Goal: Find specific page/section: Find specific page/section

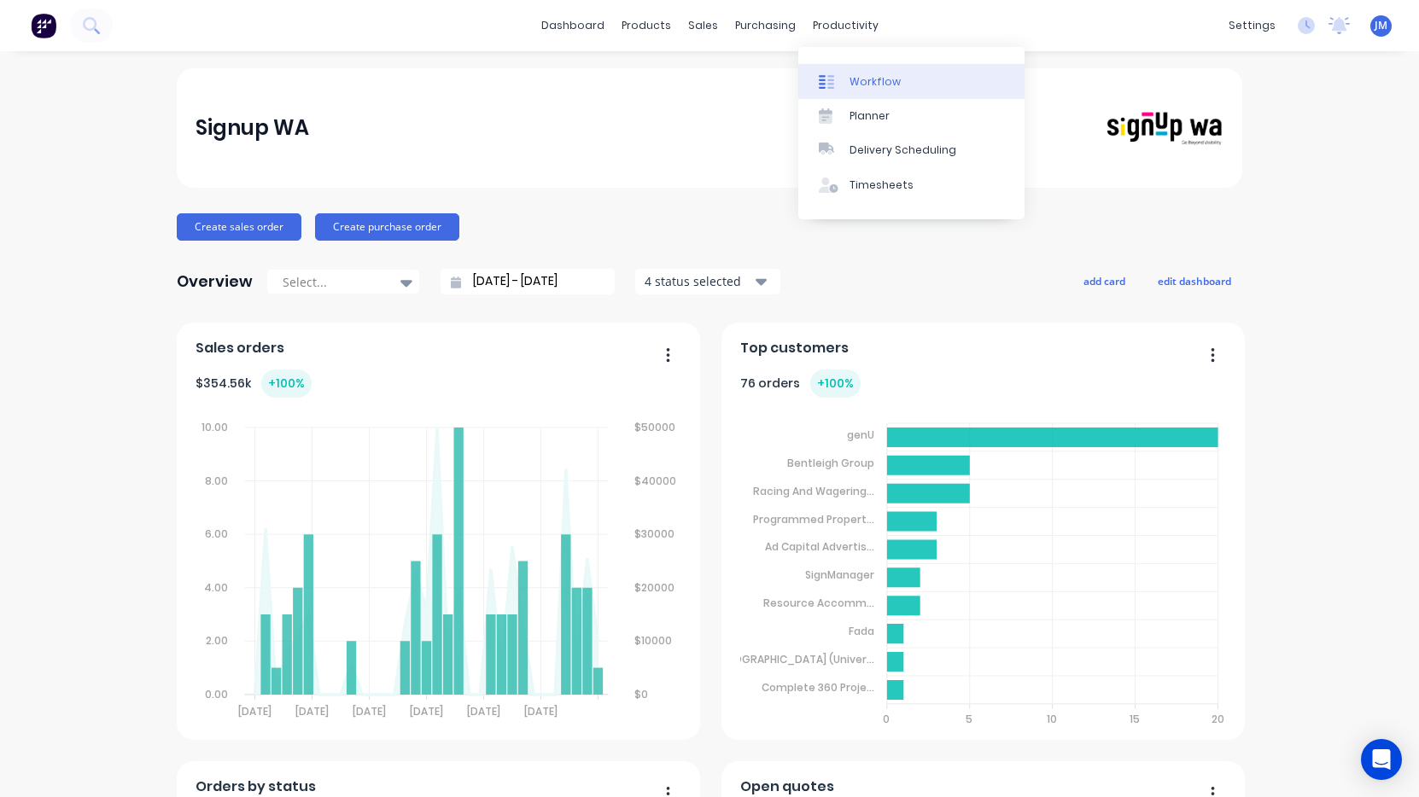
click at [876, 69] on link "Workflow" at bounding box center [911, 81] width 226 height 34
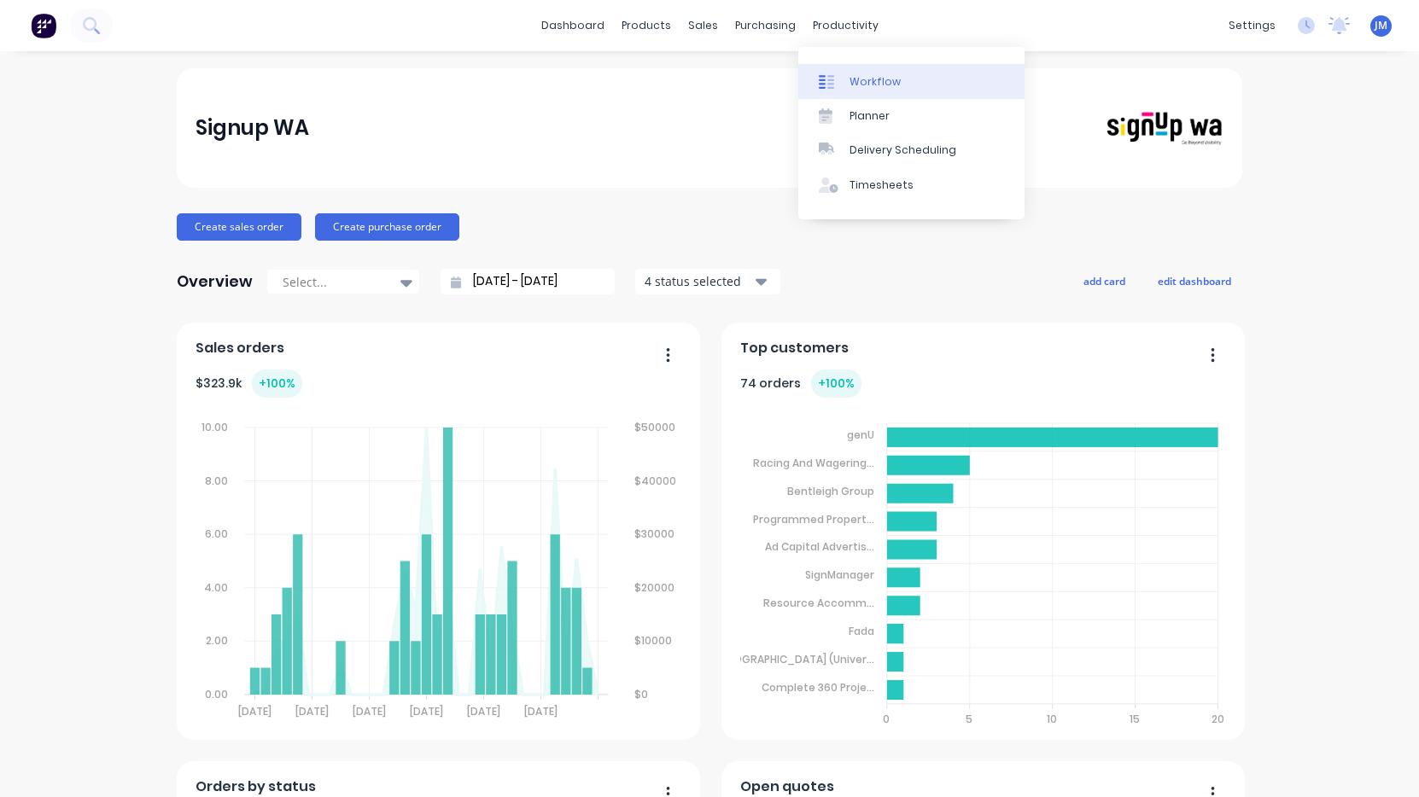
click at [863, 79] on div "Workflow" at bounding box center [875, 81] width 51 height 15
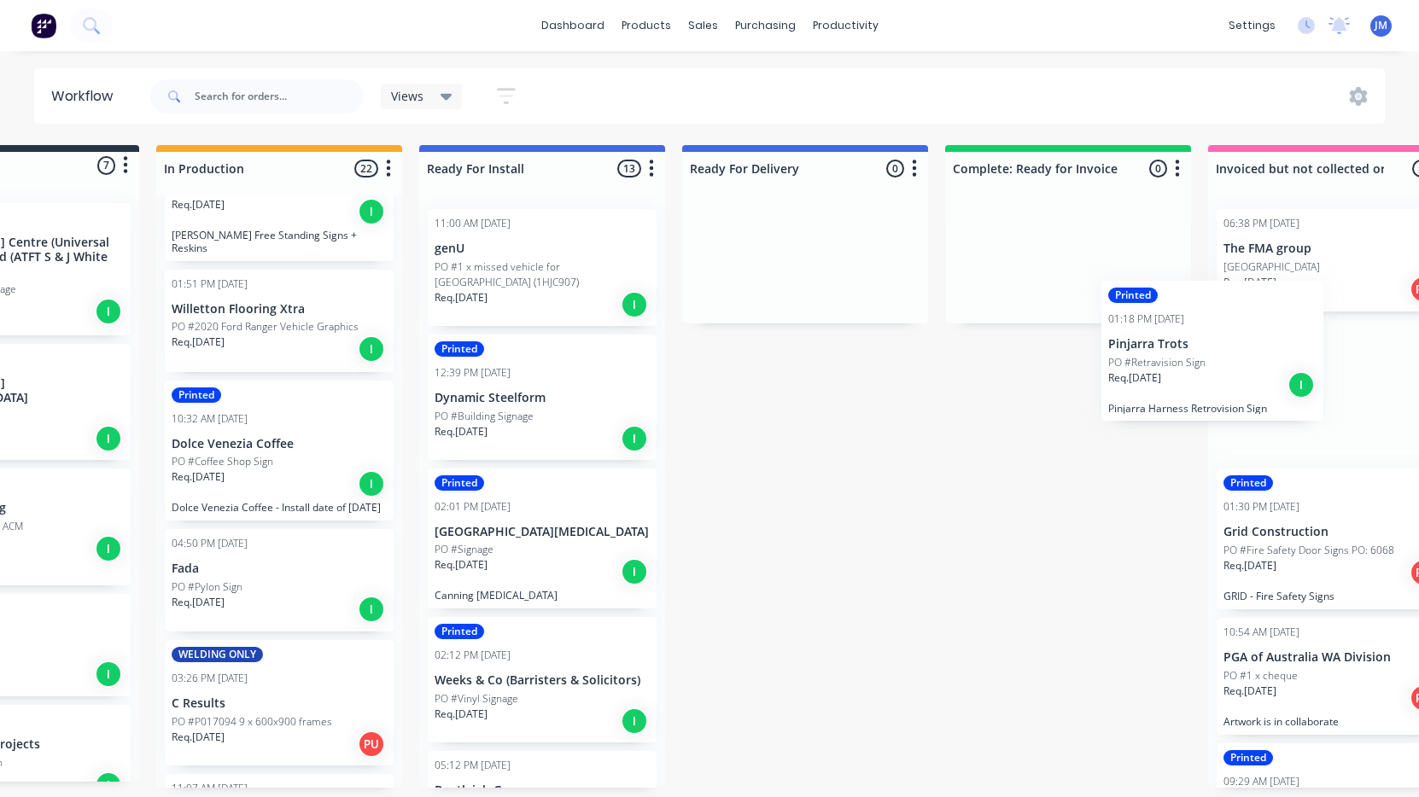
scroll to position [0, 189]
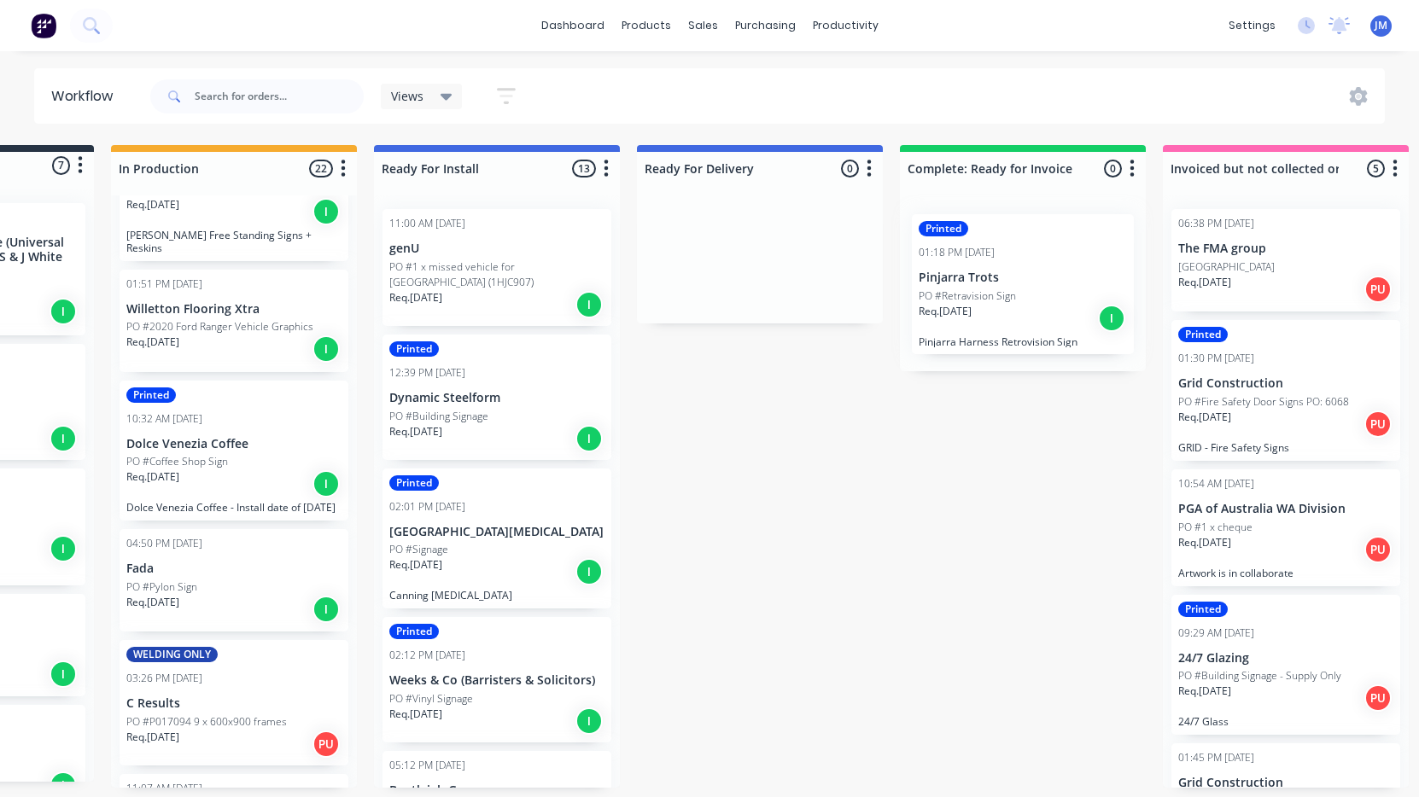
drag, startPoint x: 386, startPoint y: 466, endPoint x: 1003, endPoint y: 309, distance: 637.0
click at [1003, 309] on div "Submitted 7 Status colour #273444 hex #273444 Save Cancel Summaries Total order…" at bounding box center [850, 466] width 2105 height 643
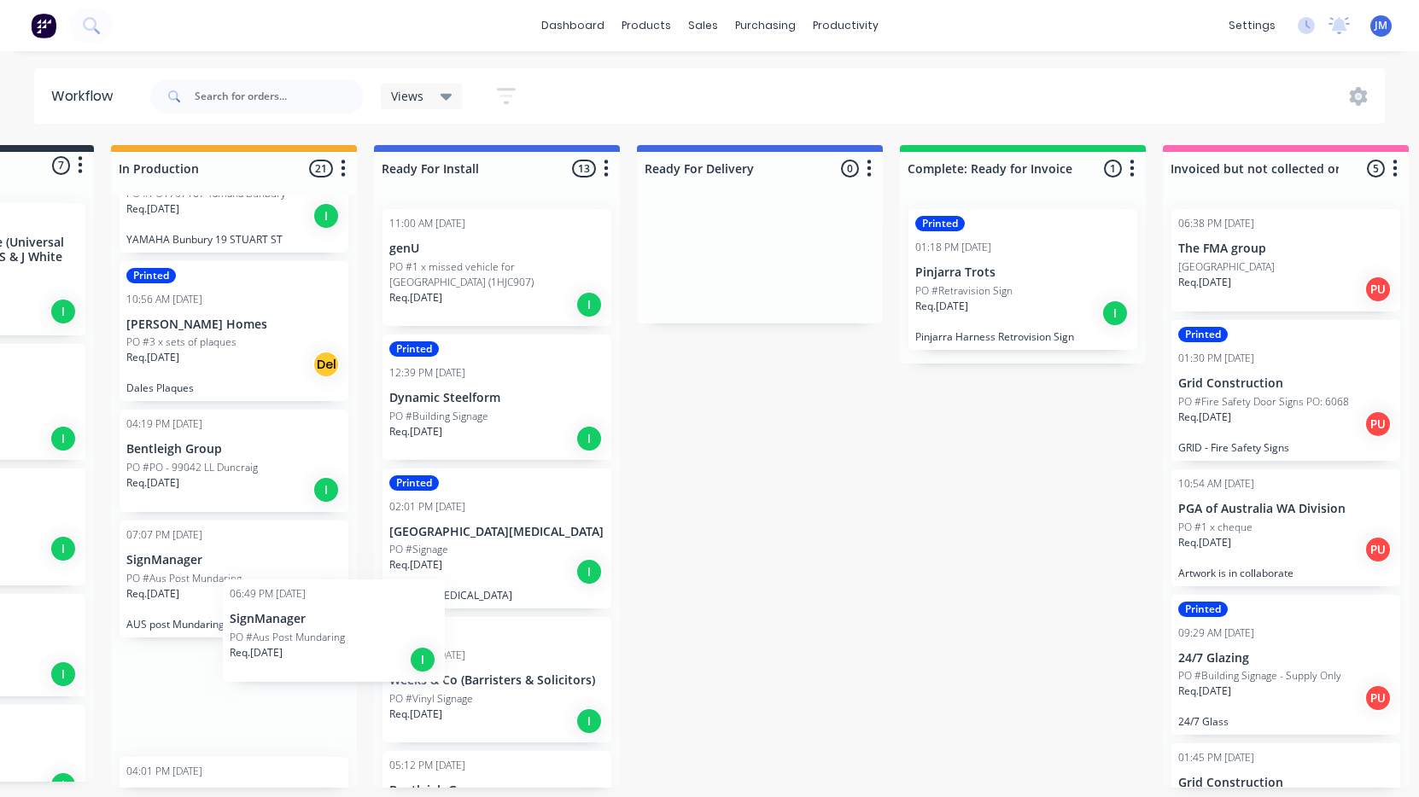
scroll to position [0, 187]
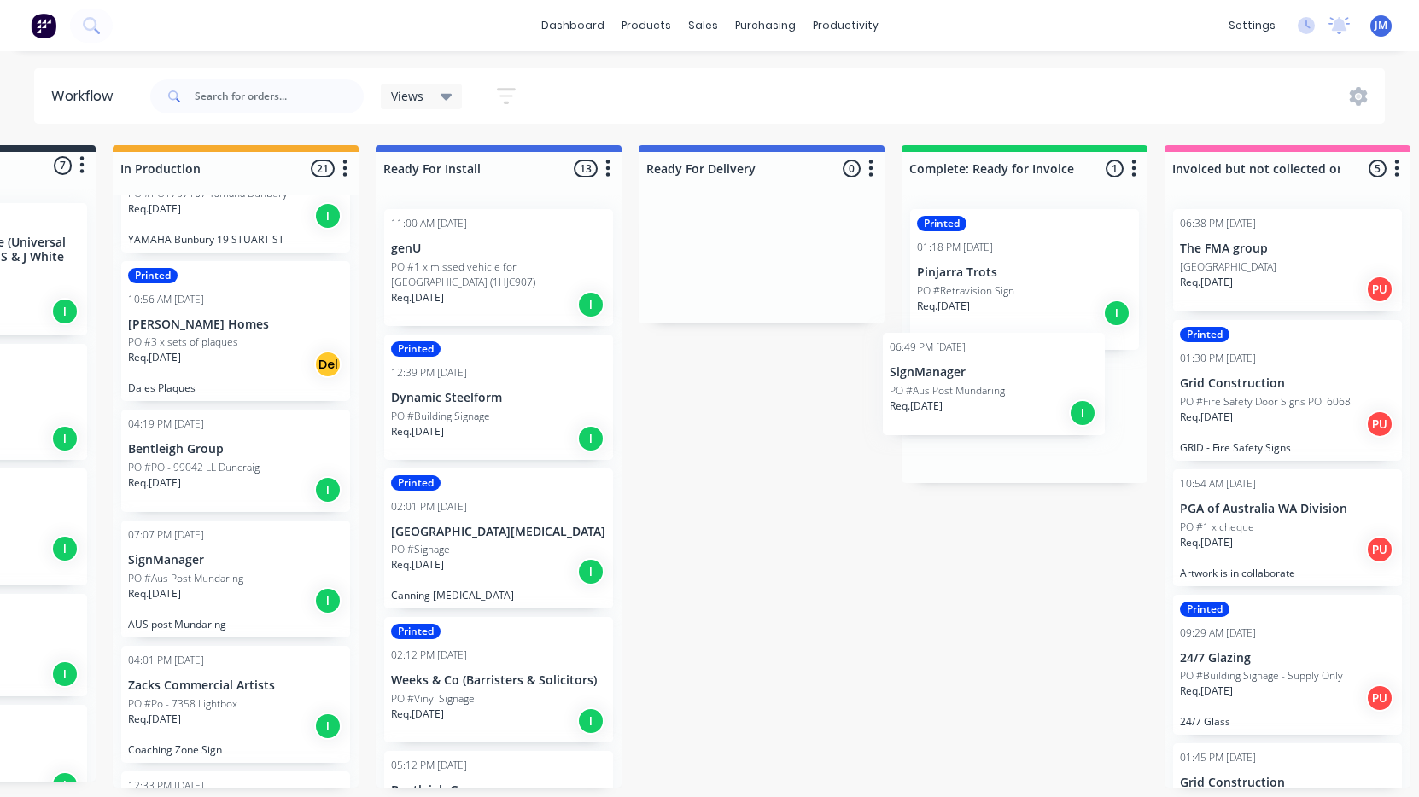
drag, startPoint x: 198, startPoint y: 690, endPoint x: 973, endPoint y: 388, distance: 831.8
click at [973, 388] on div "Submitted 7 Status colour #273444 hex #273444 Save Cancel Summaries Total order…" at bounding box center [852, 466] width 2105 height 643
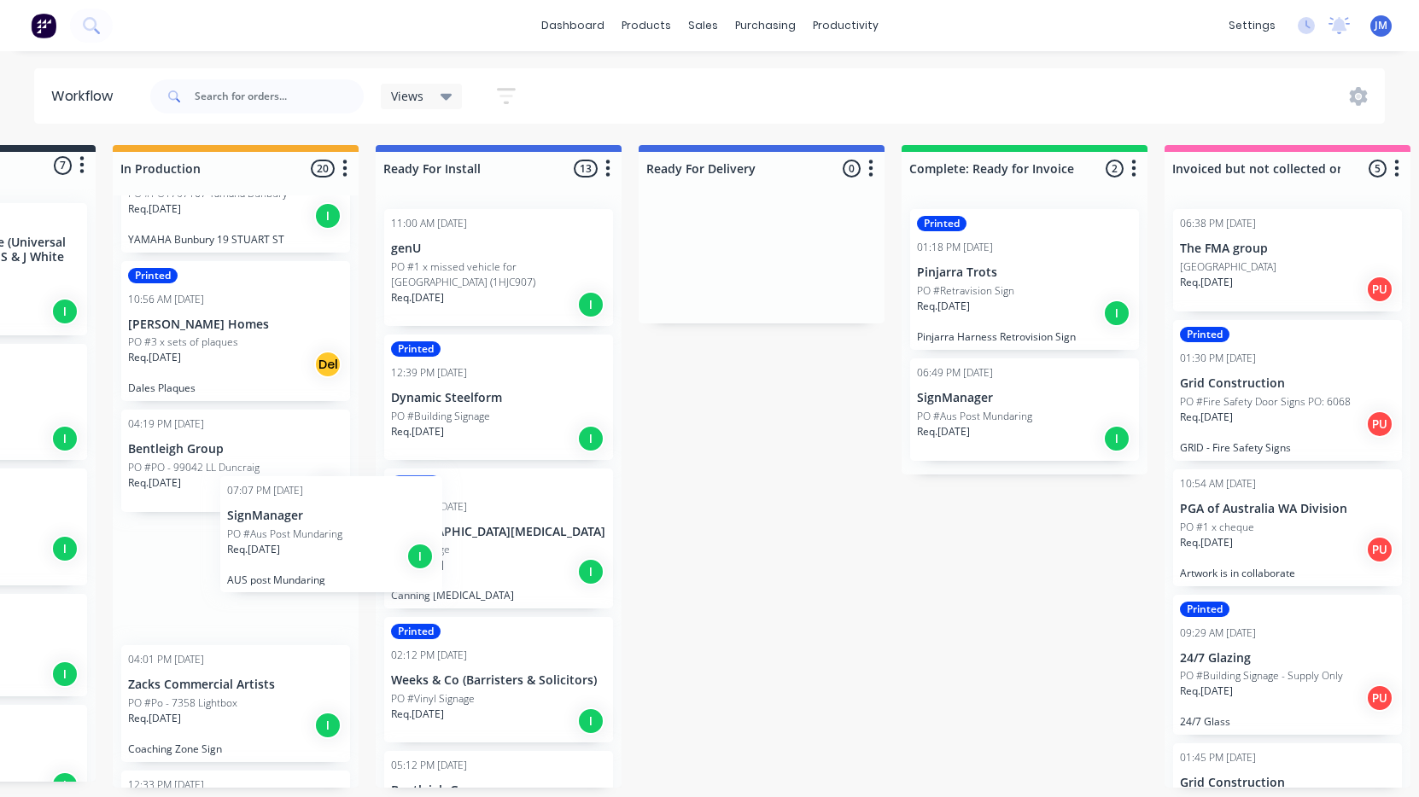
scroll to position [0, 184]
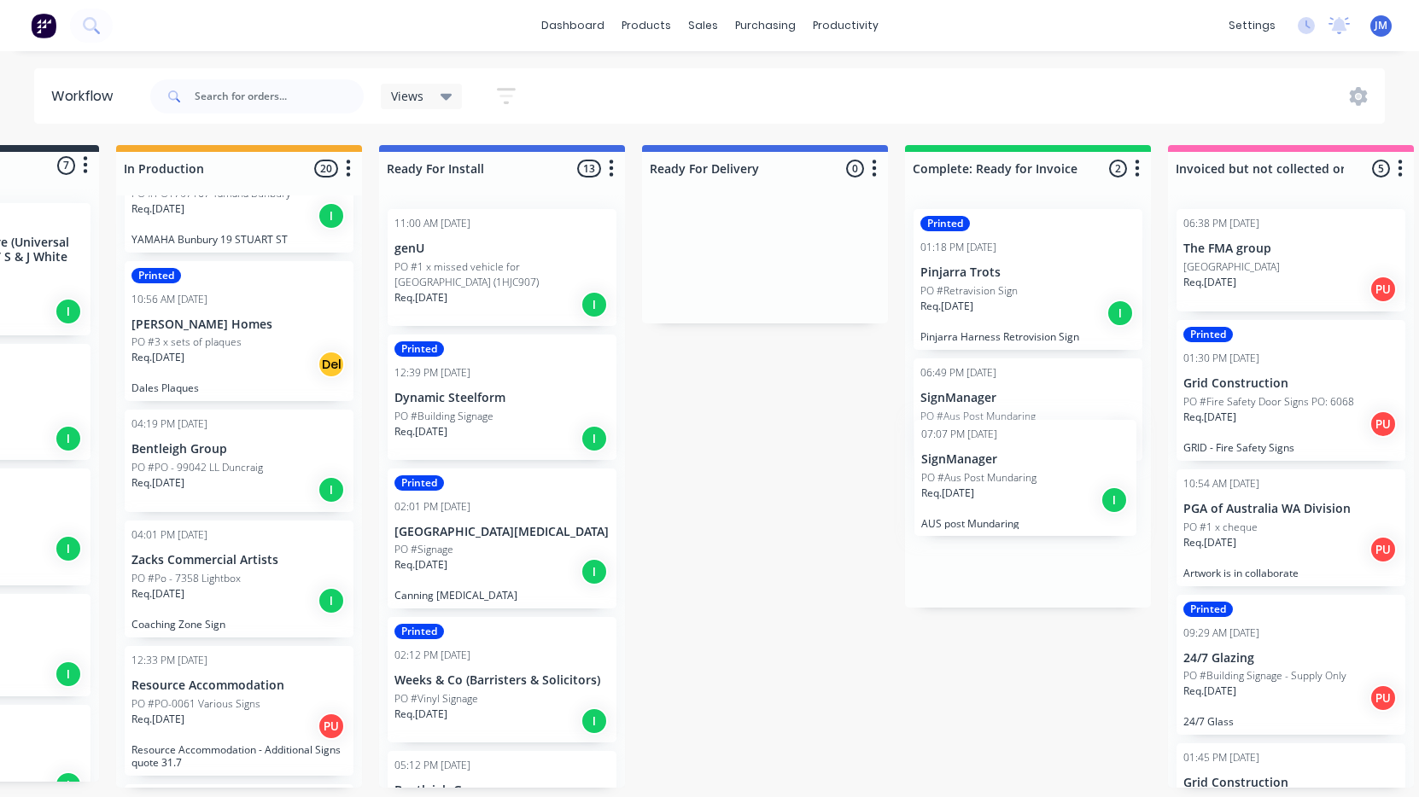
drag, startPoint x: 168, startPoint y: 569, endPoint x: 958, endPoint y: 472, distance: 795.6
click at [958, 472] on div "Submitted 7 Status colour #273444 hex #273444 Save Cancel Summaries Total order…" at bounding box center [856, 466] width 2105 height 643
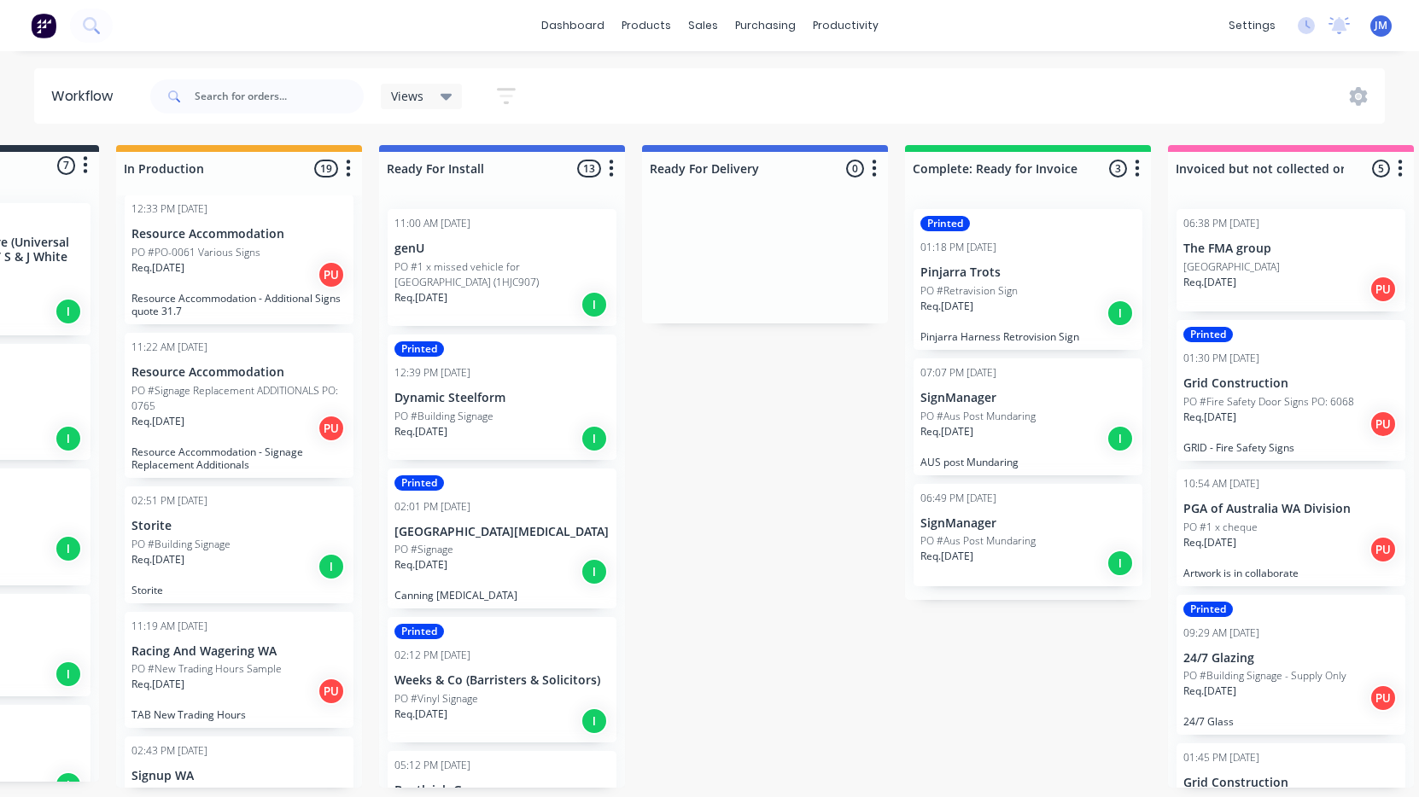
scroll to position [0, 0]
click at [263, 99] on input "text" at bounding box center [279, 96] width 169 height 34
type input "pod"
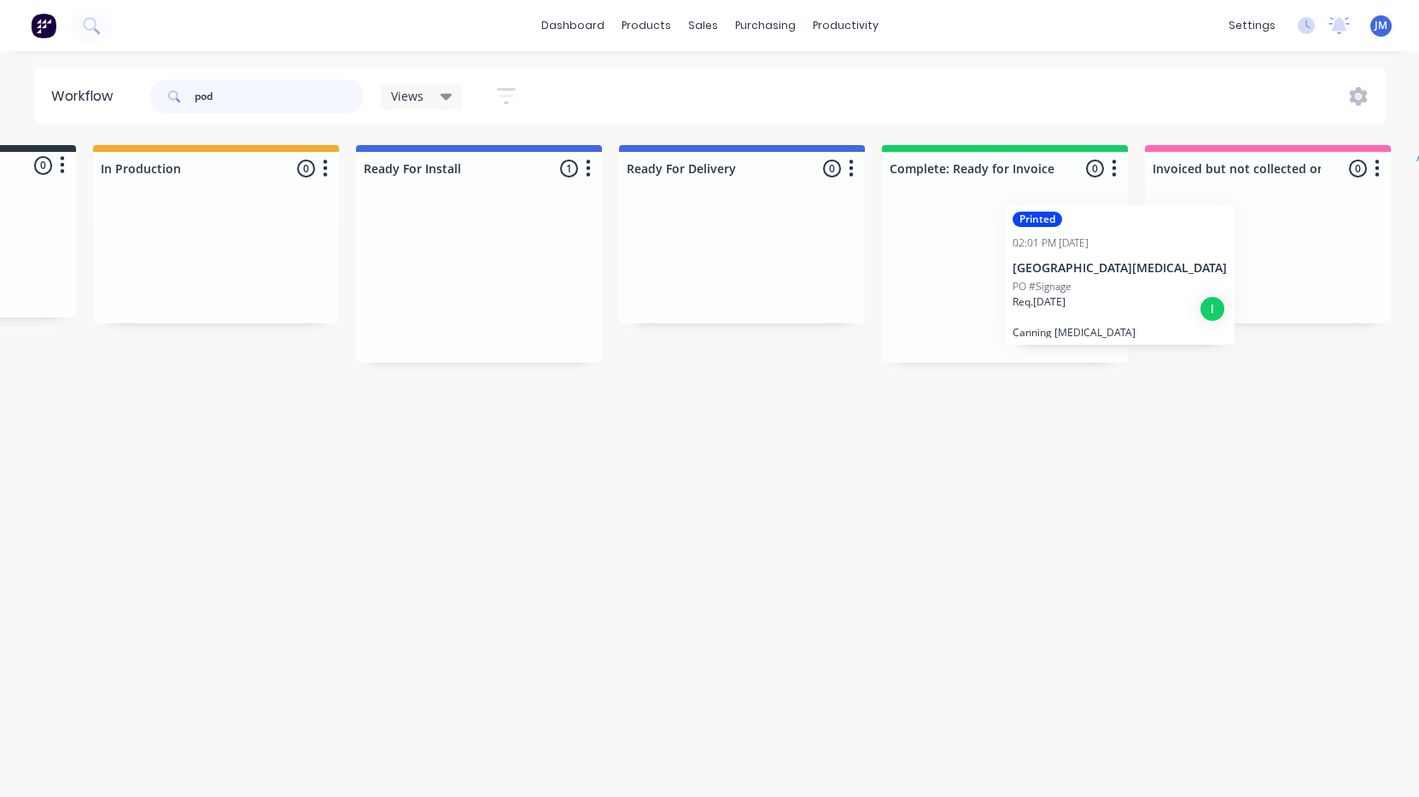
scroll to position [0, 213]
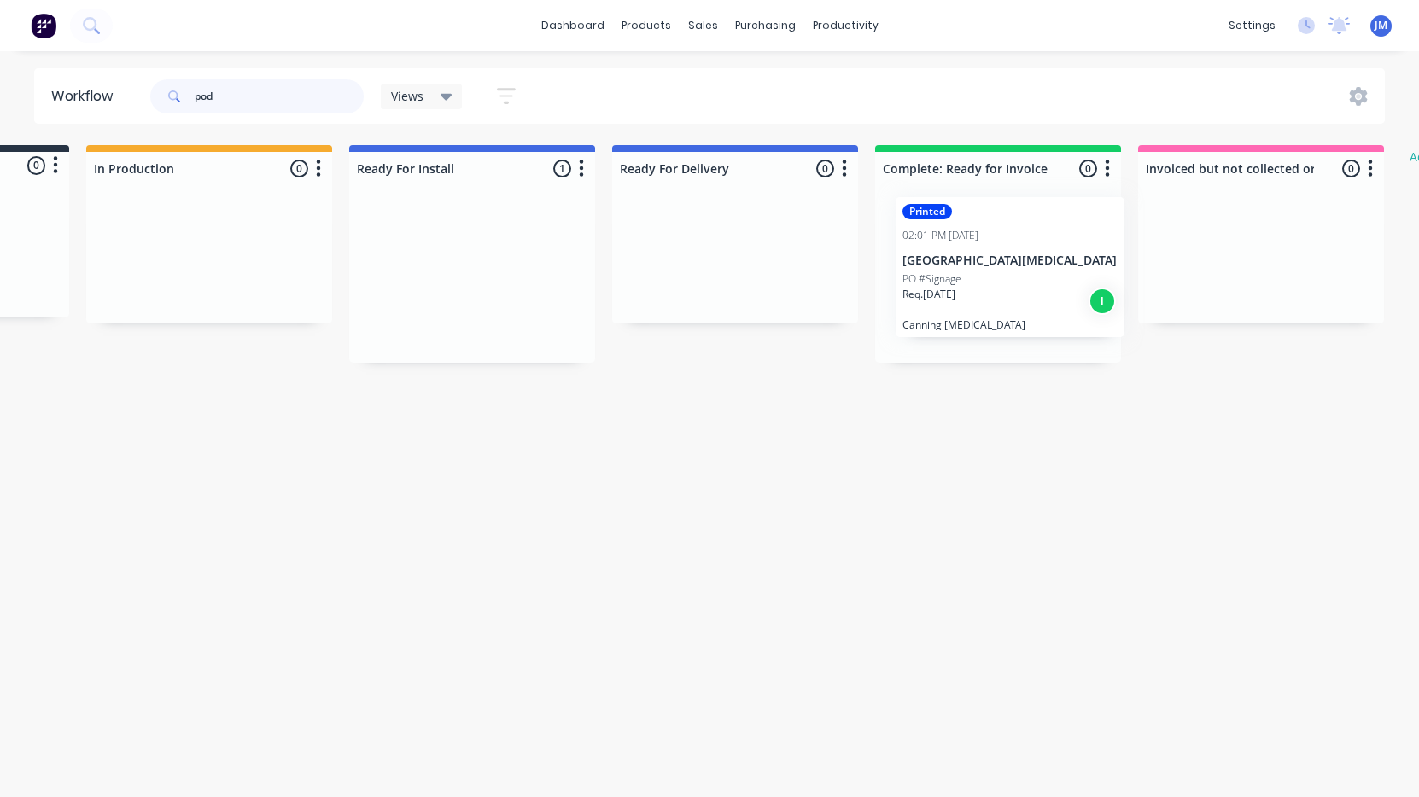
drag, startPoint x: 643, startPoint y: 321, endPoint x: 971, endPoint y: 309, distance: 328.1
click at [971, 309] on div "Submitted 0 Status colour #273444 hex #273444 Save Cancel Summaries Total order…" at bounding box center [826, 254] width 2105 height 218
click at [231, 101] on input "pod" at bounding box center [279, 96] width 169 height 34
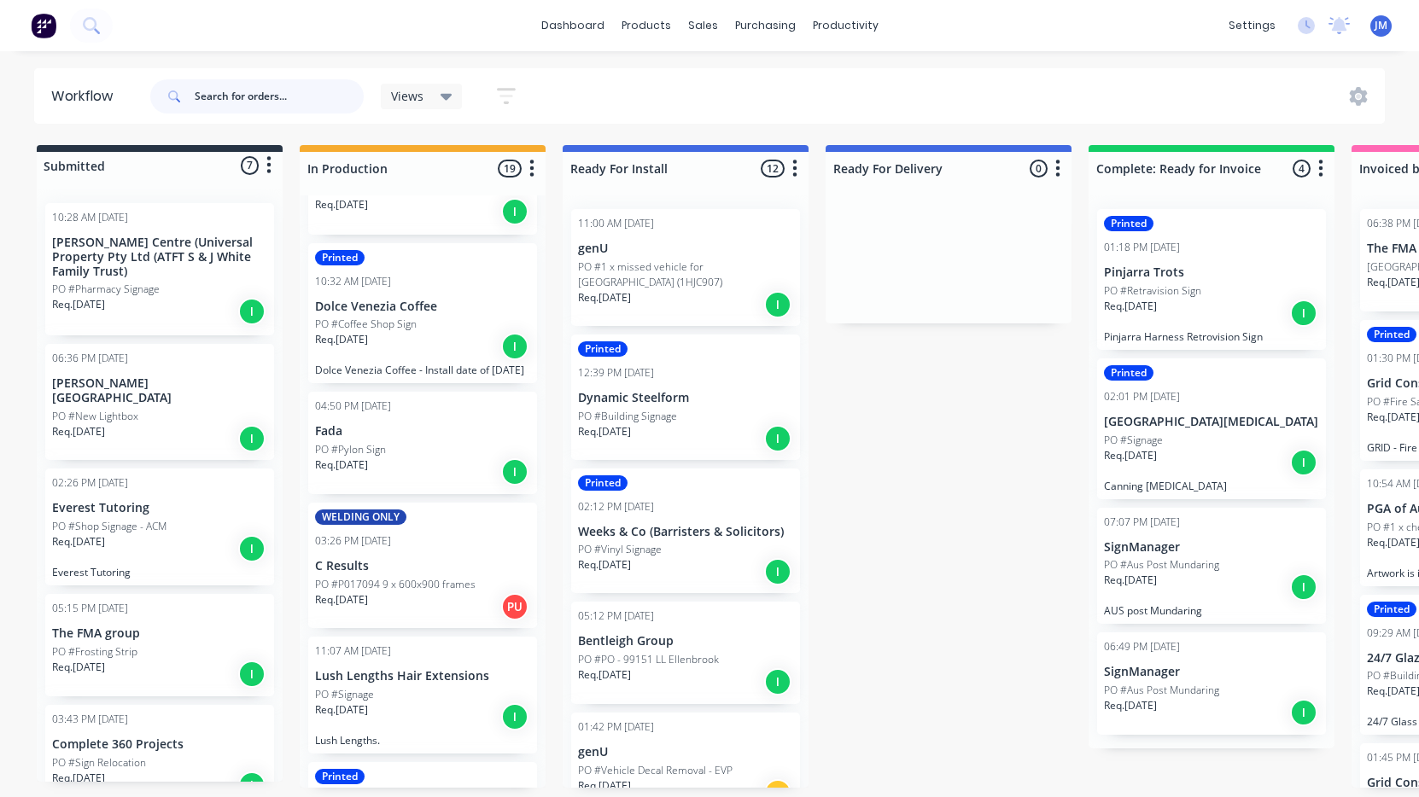
scroll to position [455, 0]
